Goal: Task Accomplishment & Management: Complete application form

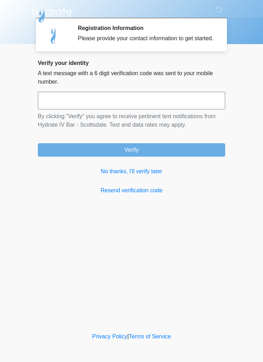
click at [151, 176] on link "No thanks, I'll verify later" at bounding box center [131, 171] width 187 height 8
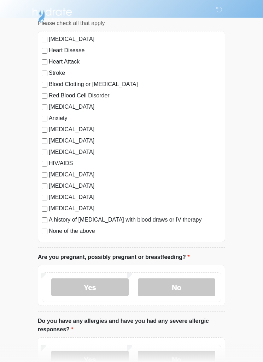
scroll to position [56, 0]
click at [52, 184] on label "[MEDICAL_DATA]" at bounding box center [135, 186] width 172 height 8
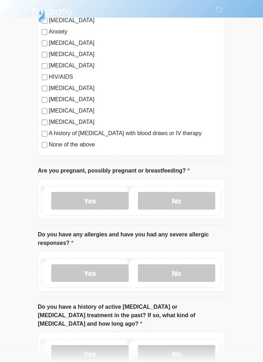
scroll to position [142, 0]
click at [185, 197] on label "No" at bounding box center [176, 201] width 77 height 18
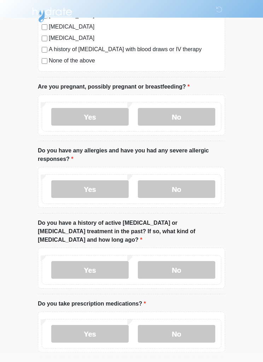
click at [189, 183] on label "No" at bounding box center [176, 190] width 77 height 18
click at [184, 266] on label "No" at bounding box center [176, 270] width 77 height 18
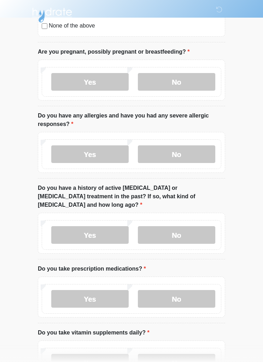
scroll to position [312, 0]
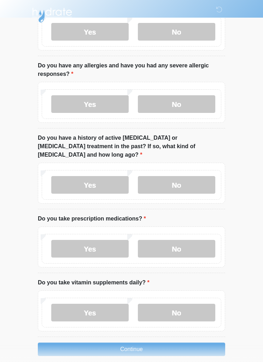
click at [187, 244] on label "No" at bounding box center [176, 249] width 77 height 18
click at [114, 304] on label "Yes" at bounding box center [89, 313] width 77 height 18
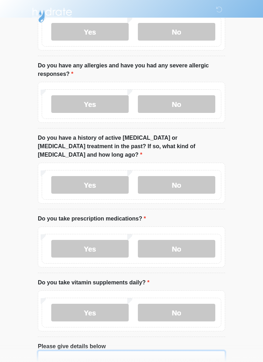
click at [144, 353] on textarea "Please give details below" at bounding box center [131, 366] width 187 height 30
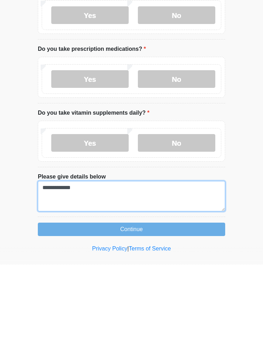
type textarea "**********"
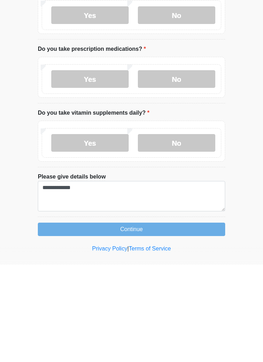
click at [139, 320] on button "Continue" at bounding box center [131, 326] width 187 height 13
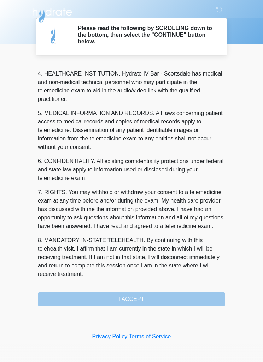
scroll to position [197, 0]
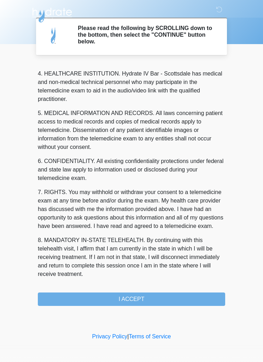
click at [145, 299] on button "I ACCEPT" at bounding box center [131, 299] width 187 height 13
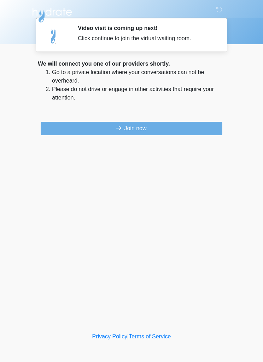
click at [142, 129] on button "Join now" at bounding box center [132, 128] width 182 height 13
